Goal: Navigation & Orientation: Go to known website

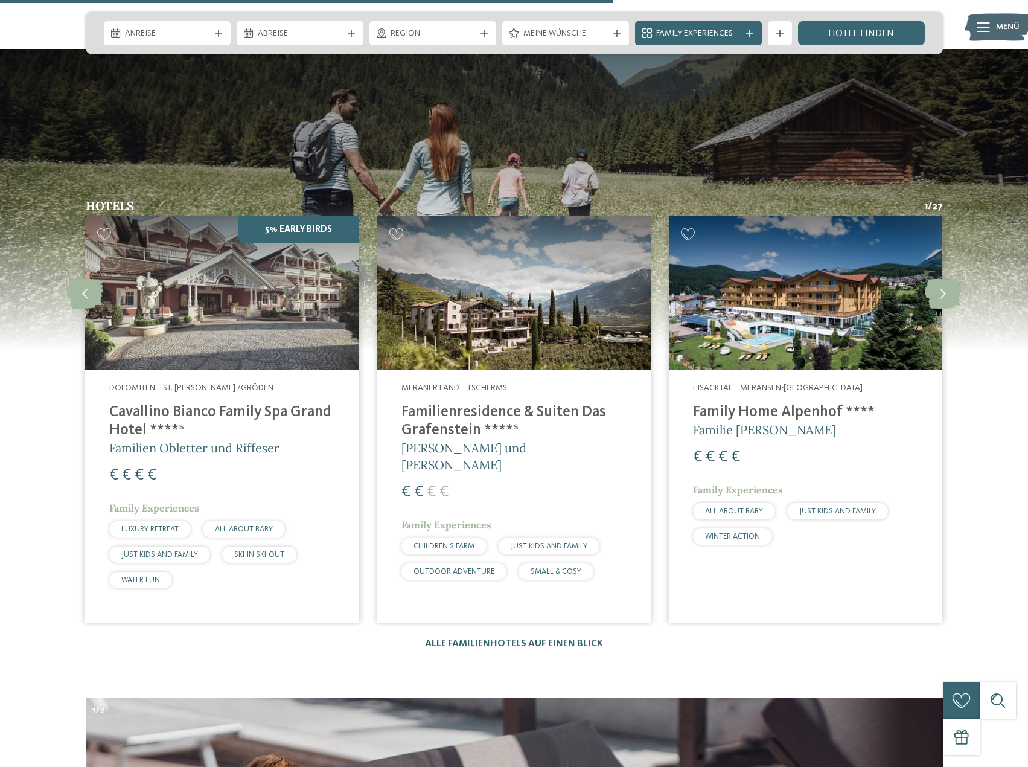
scroll to position [3320, 0]
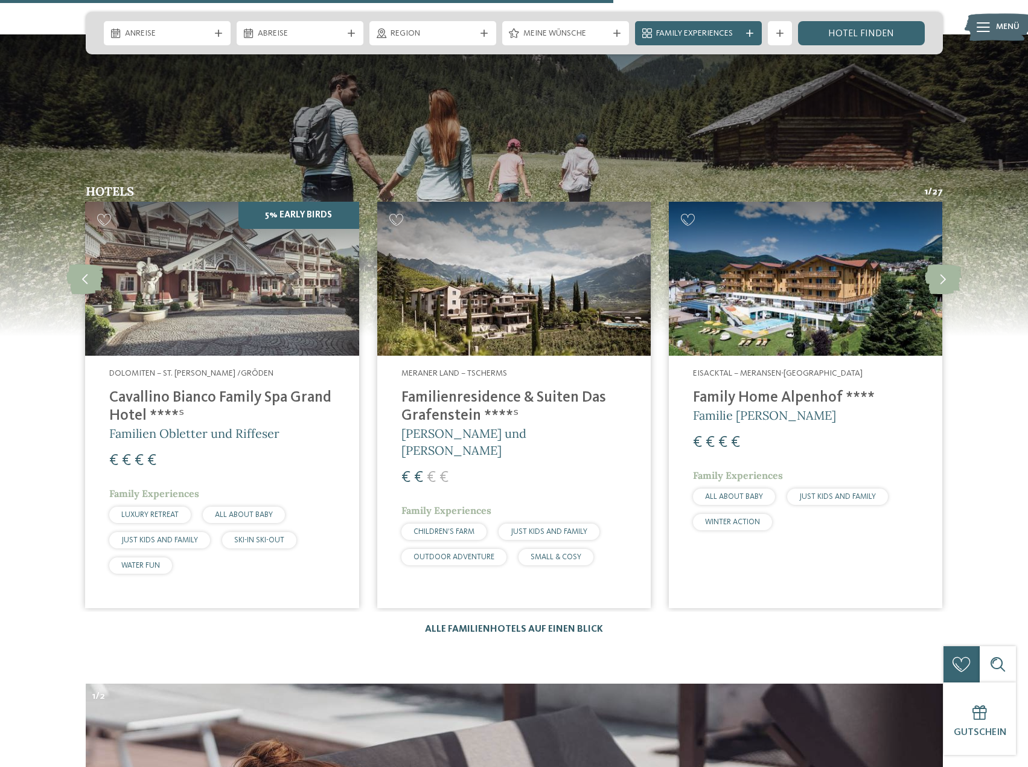
click at [480, 624] on link "Alle Familienhotels auf einen Blick" at bounding box center [514, 629] width 178 height 10
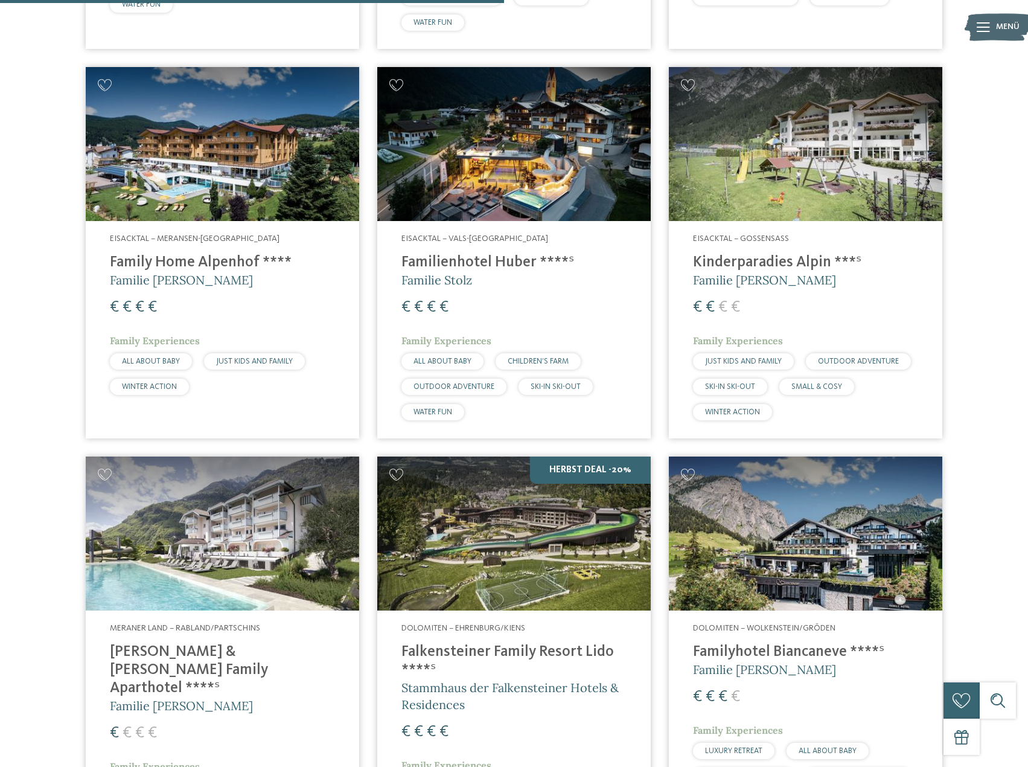
scroll to position [1931, 0]
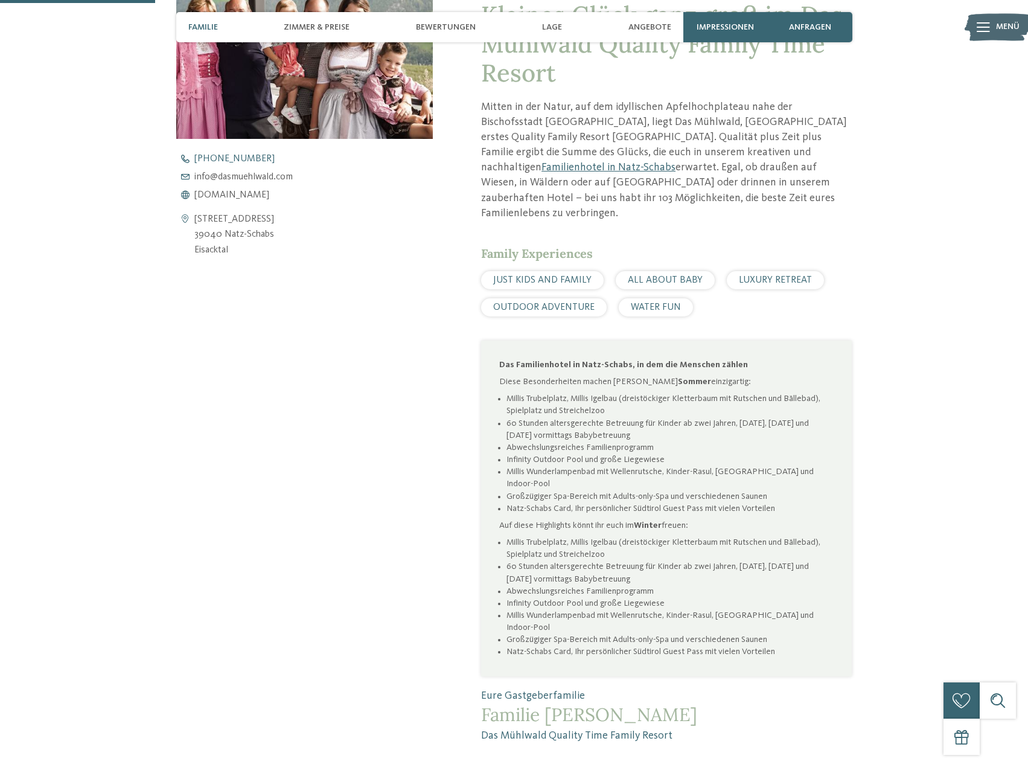
scroll to position [604, 0]
click at [249, 174] on span "info@ no-spam. dasmuehlwald. no-spam. com" at bounding box center [243, 178] width 98 height 10
click at [269, 199] on span "www.dasmuehlwald.com" at bounding box center [231, 196] width 75 height 10
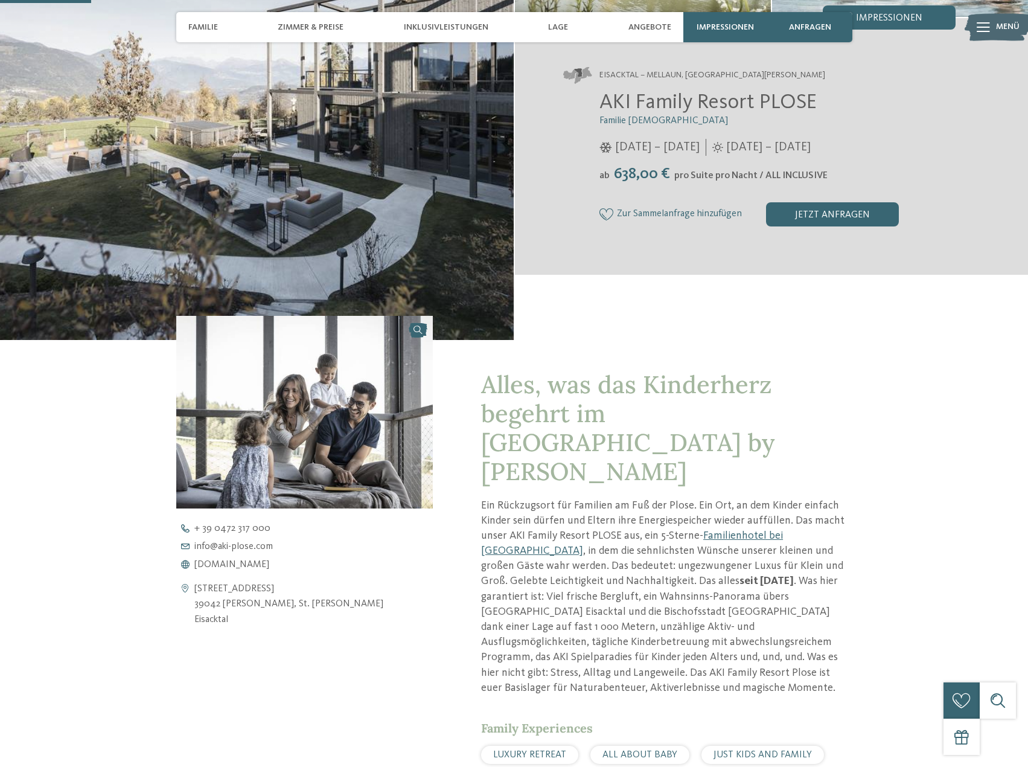
scroll to position [362, 0]
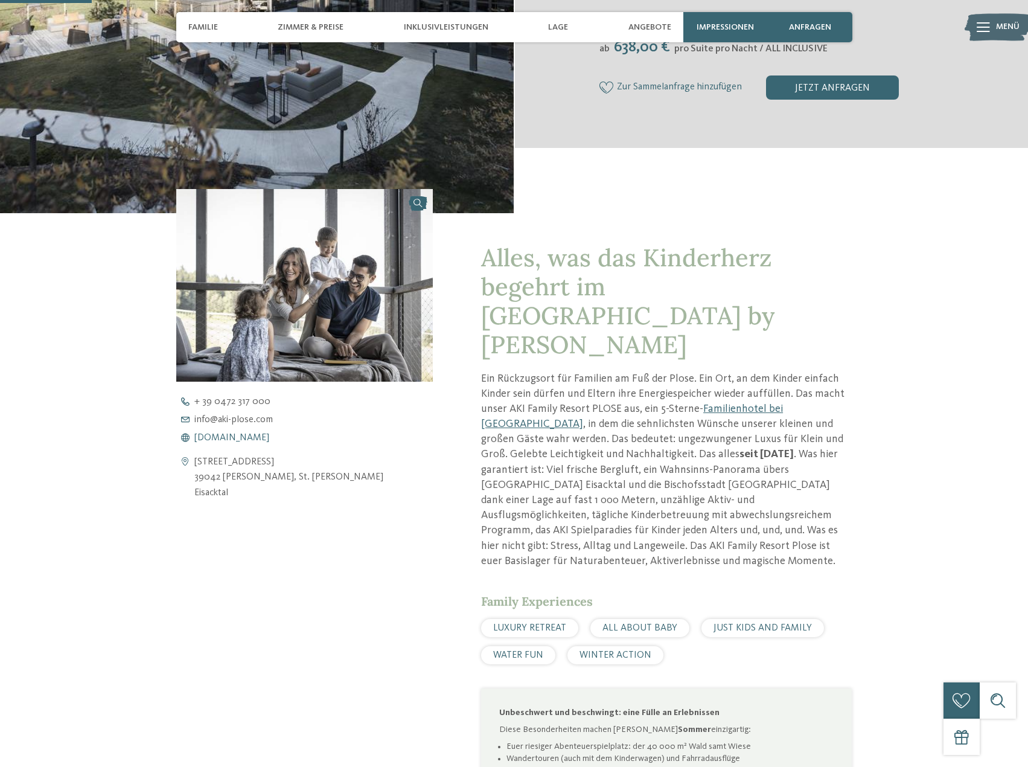
click at [252, 439] on span "www.aki-plose.com" at bounding box center [231, 438] width 75 height 10
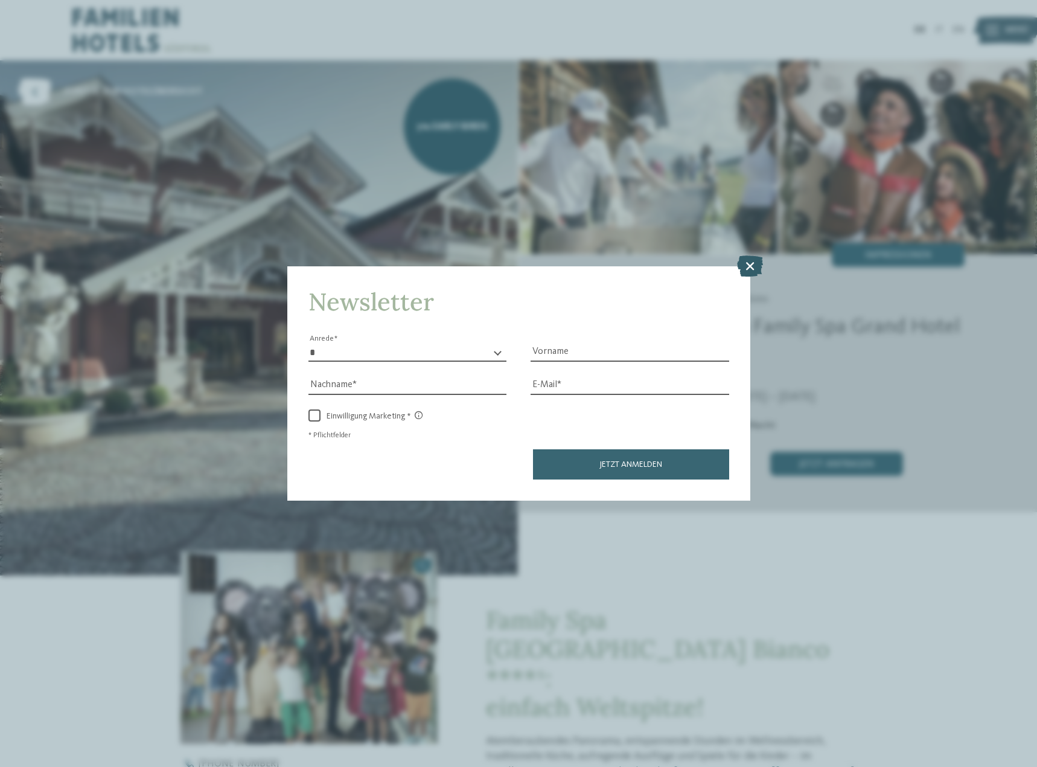
click at [747, 264] on icon at bounding box center [750, 265] width 26 height 21
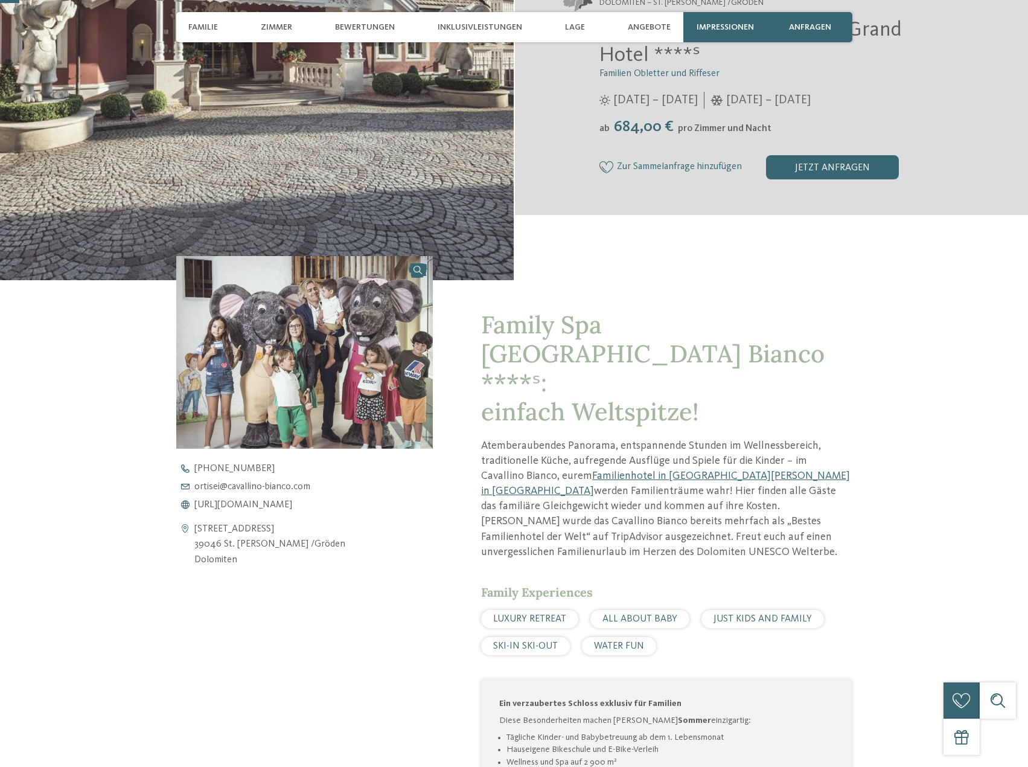
scroll to position [302, 0]
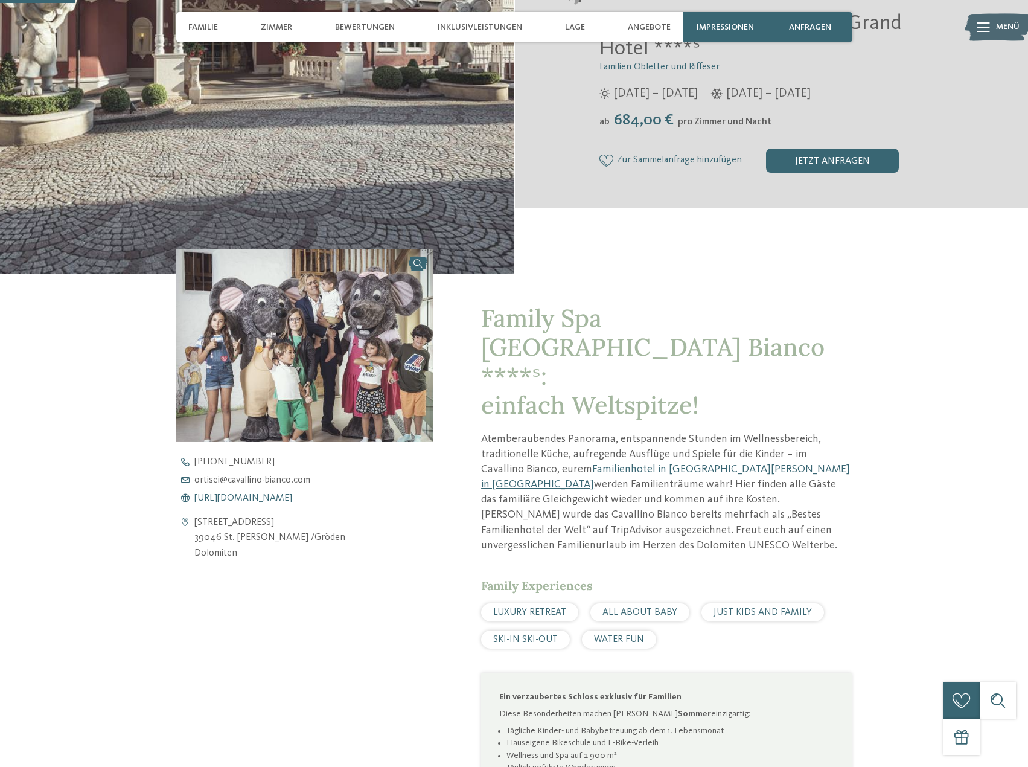
click at [229, 498] on span "[URL][DOMAIN_NAME]" at bounding box center [243, 498] width 98 height 10
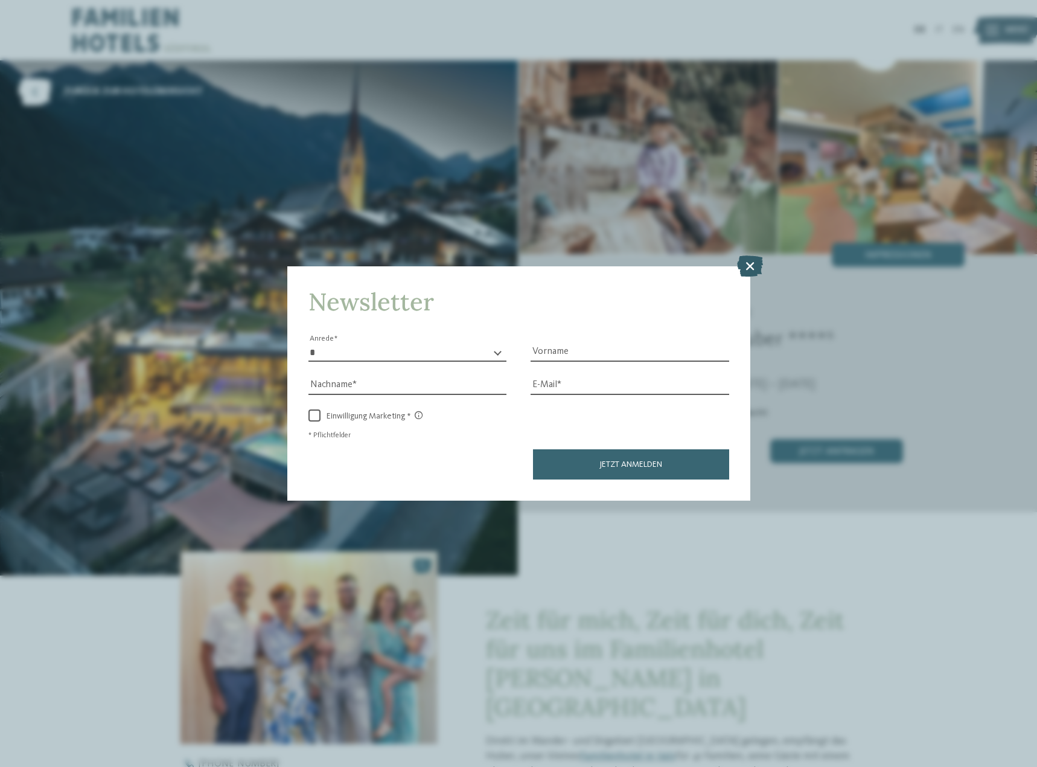
click at [751, 255] on icon at bounding box center [750, 265] width 26 height 21
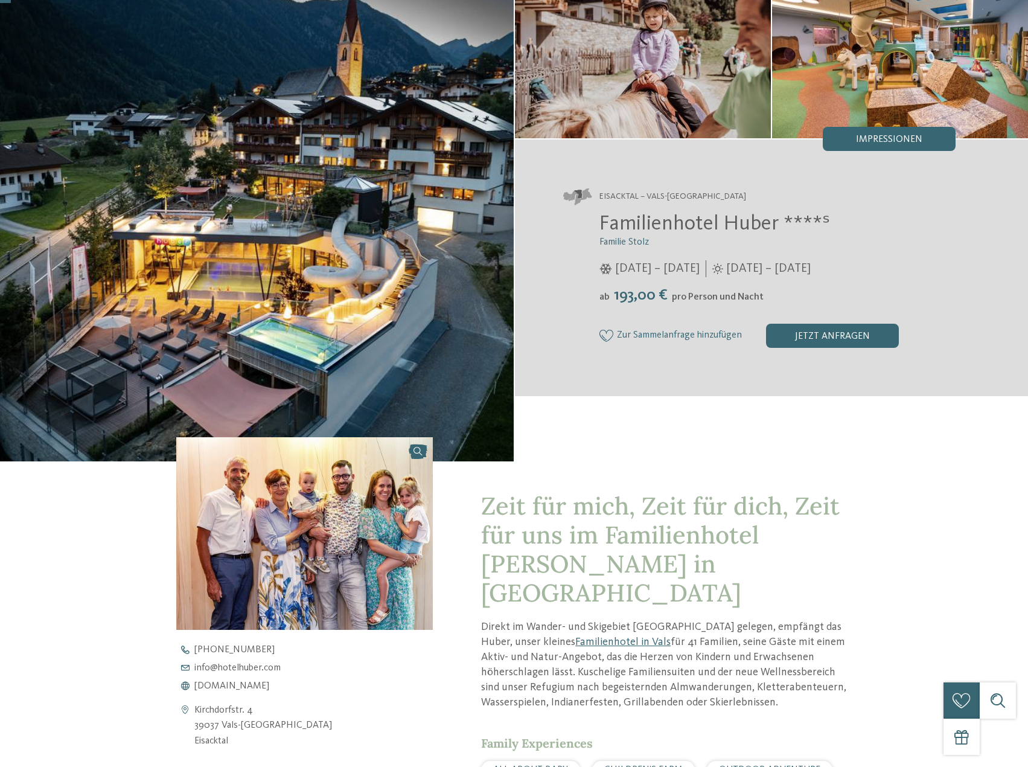
scroll to position [121, 0]
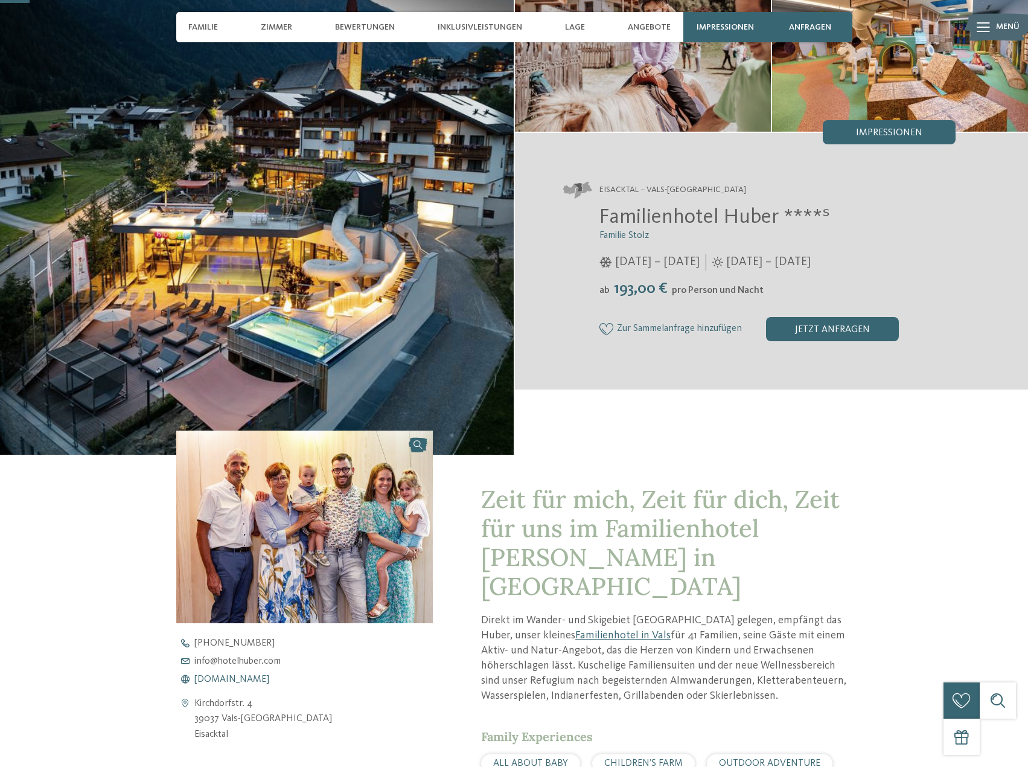
click at [239, 681] on span "[DOMAIN_NAME]" at bounding box center [231, 679] width 75 height 10
